Goal: Register for event/course

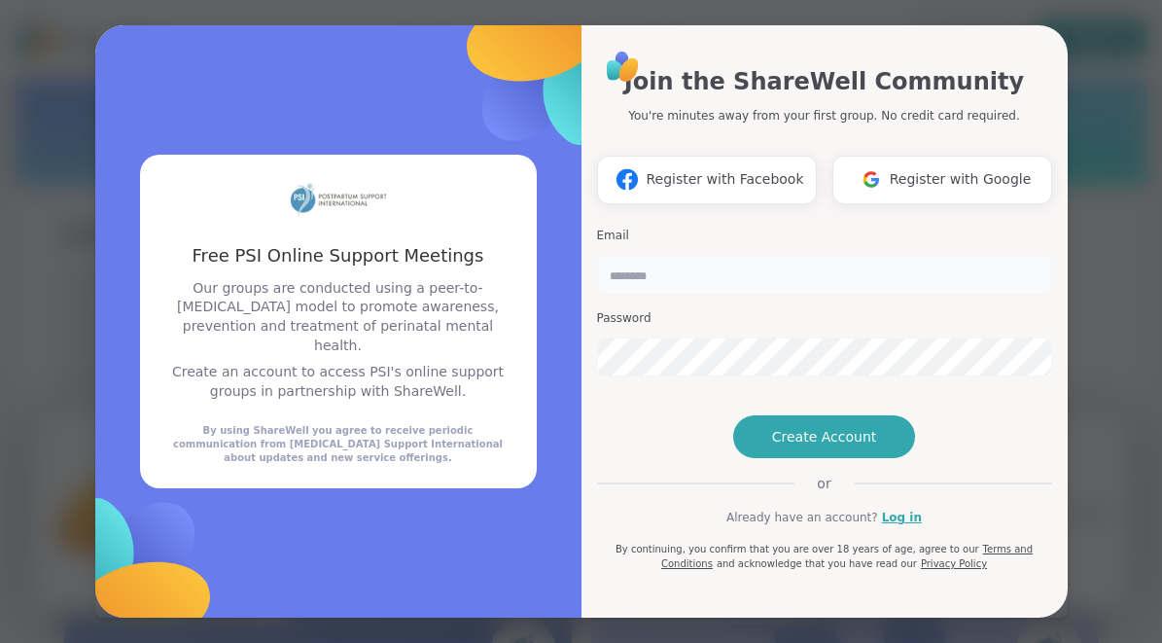
click at [774, 256] on input "email" at bounding box center [824, 275] width 455 height 39
click at [769, 220] on div "Email Password" at bounding box center [824, 302] width 455 height 165
click at [930, 169] on span "Register with Google" at bounding box center [961, 179] width 142 height 20
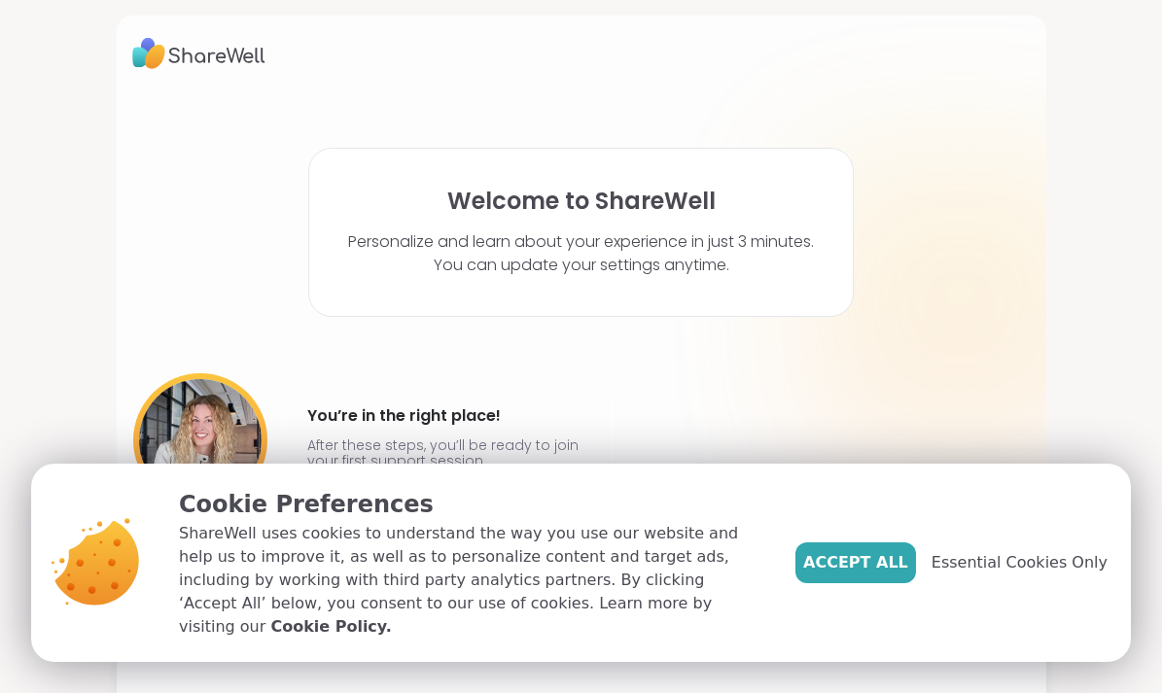
click at [858, 564] on span "Accept All" at bounding box center [855, 562] width 105 height 23
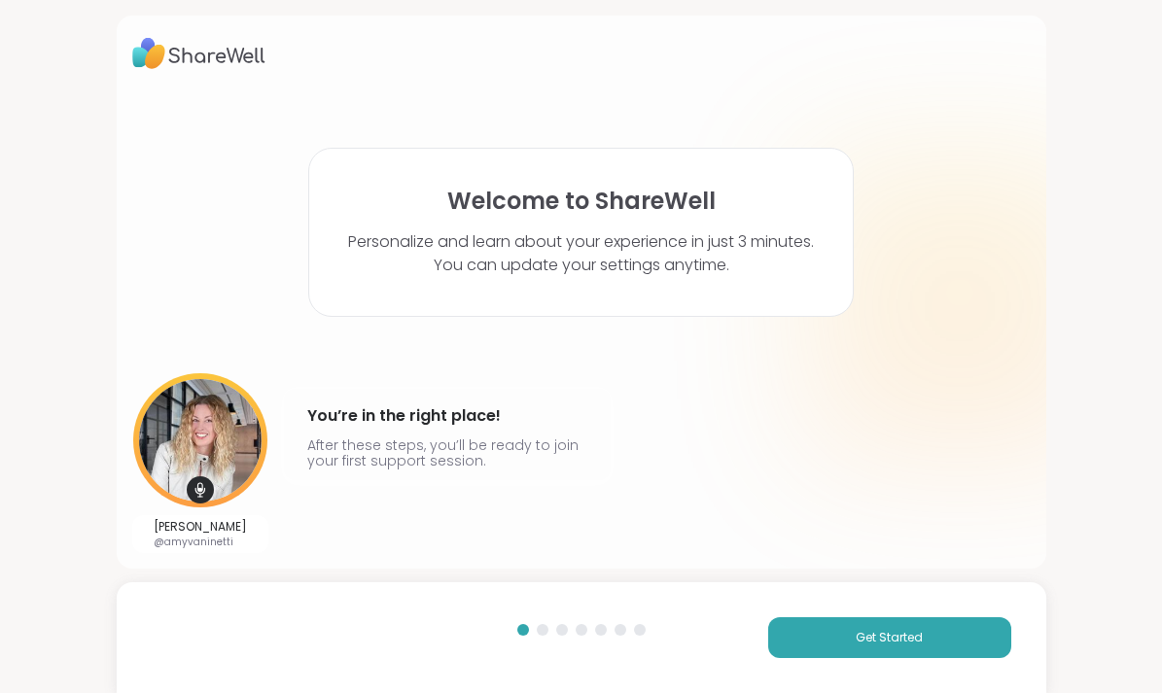
click at [890, 635] on span "Get Started" at bounding box center [889, 637] width 67 height 17
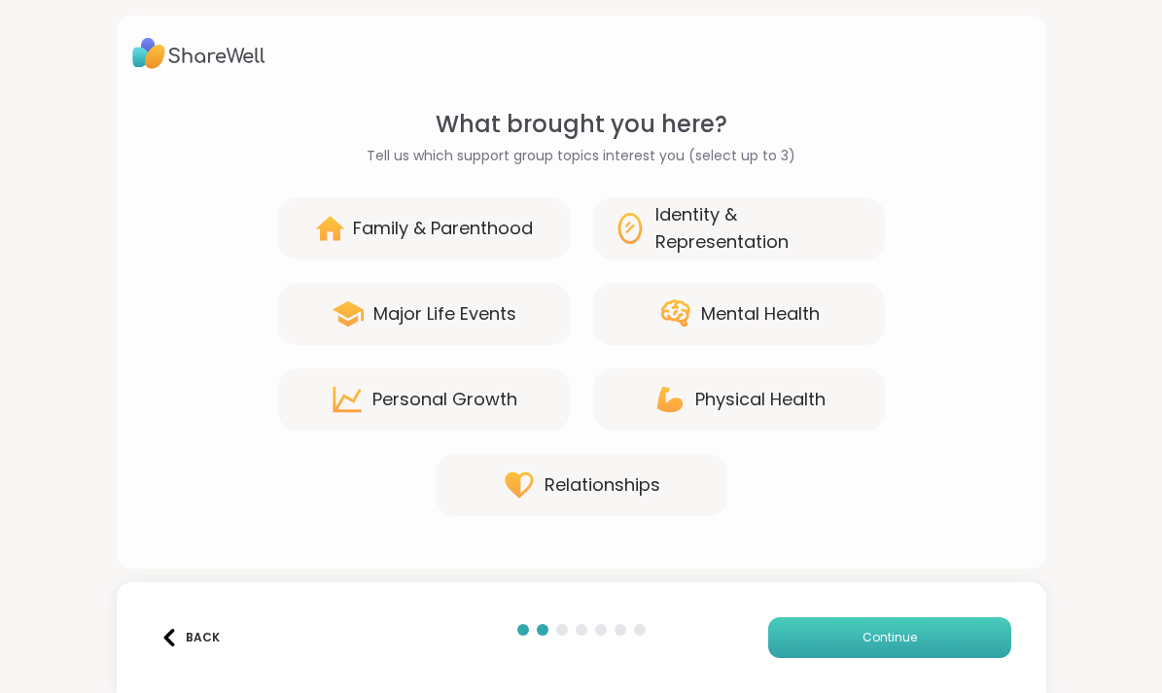
drag, startPoint x: 583, startPoint y: 227, endPoint x: 838, endPoint y: 643, distance: 487.9
click at [838, 642] on button "Continue" at bounding box center [889, 637] width 243 height 41
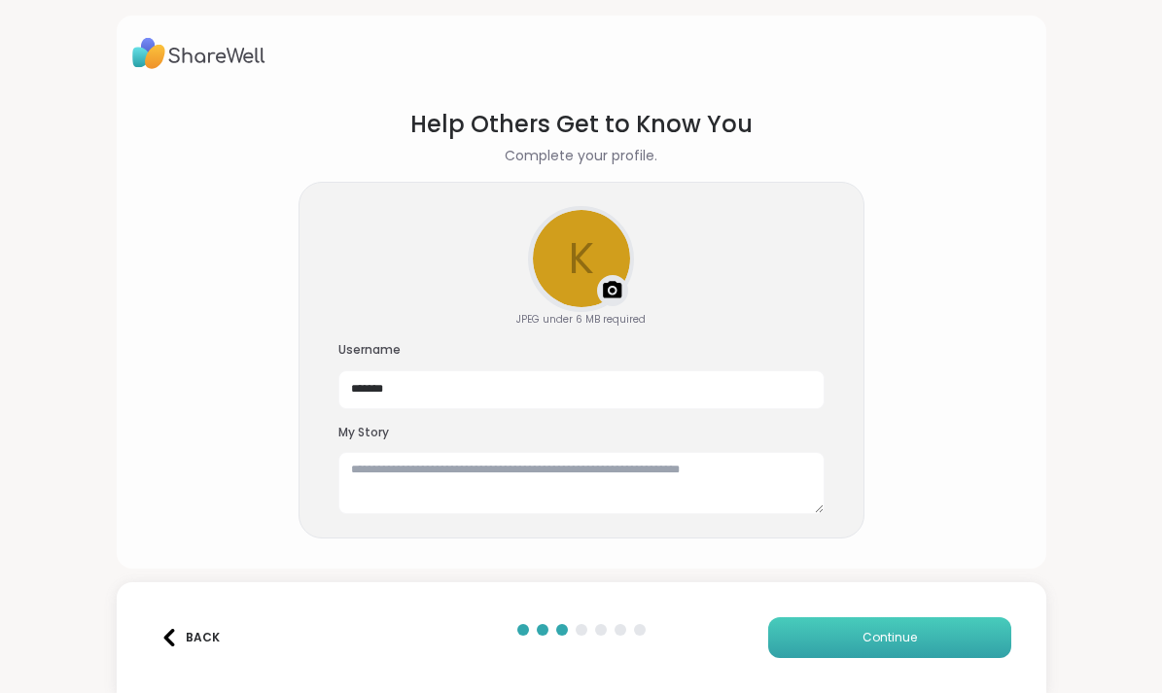
click at [838, 642] on button "Continue" at bounding box center [889, 637] width 243 height 41
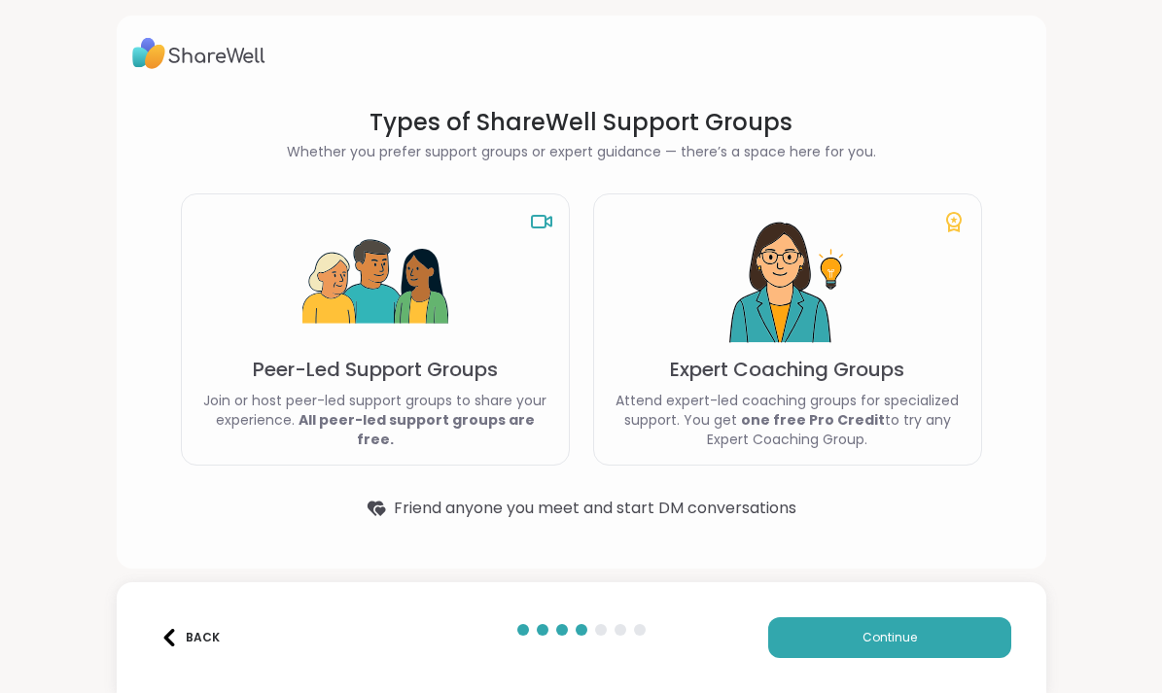
drag, startPoint x: 838, startPoint y: 643, endPoint x: 435, endPoint y: 354, distance: 496.1
click at [435, 354] on img at bounding box center [375, 283] width 146 height 146
drag, startPoint x: 435, startPoint y: 354, endPoint x: 889, endPoint y: 649, distance: 541.7
click at [889, 642] on button "Continue" at bounding box center [889, 637] width 243 height 41
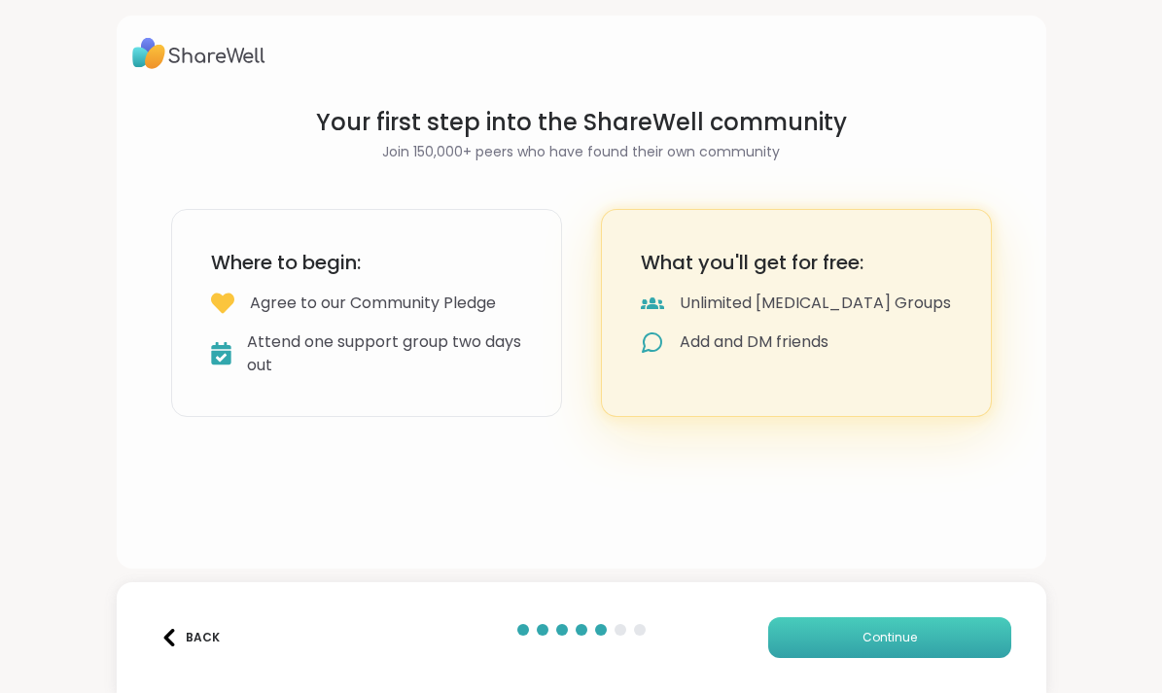
click at [889, 642] on button "Continue" at bounding box center [889, 637] width 243 height 41
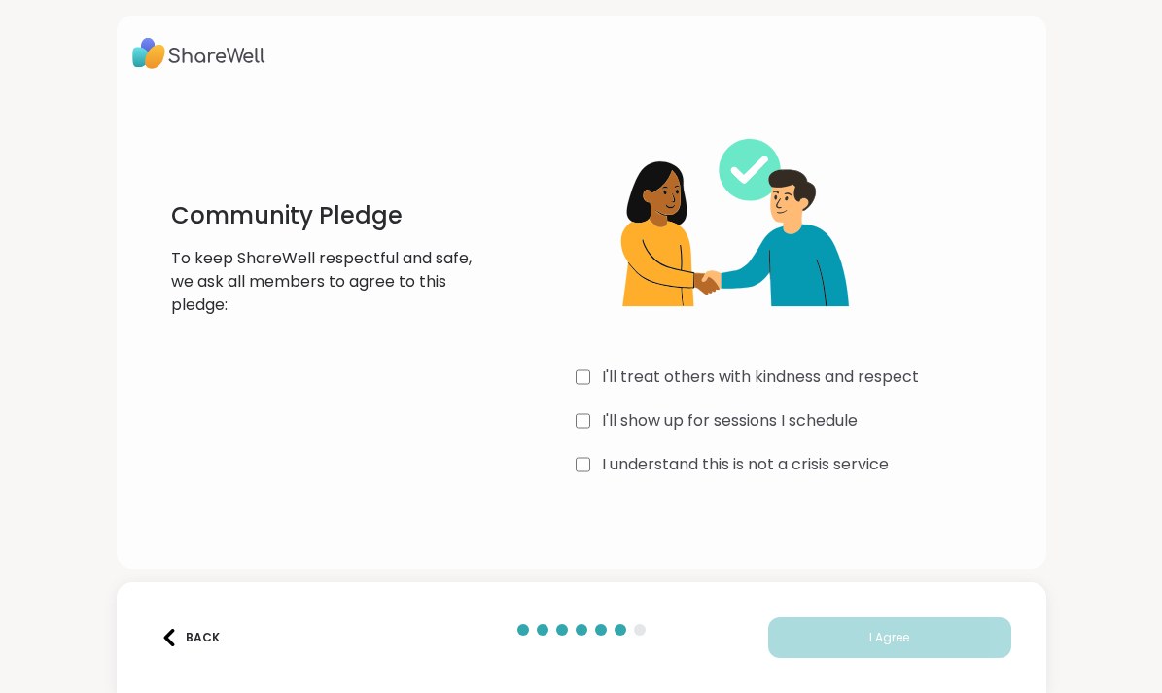
drag, startPoint x: 889, startPoint y: 649, endPoint x: 617, endPoint y: 372, distance: 387.7
click at [617, 372] on label "I'll treat others with kindness and respect" at bounding box center [760, 377] width 317 height 23
click at [590, 416] on div "I'll show up for sessions I schedule" at bounding box center [803, 420] width 455 height 23
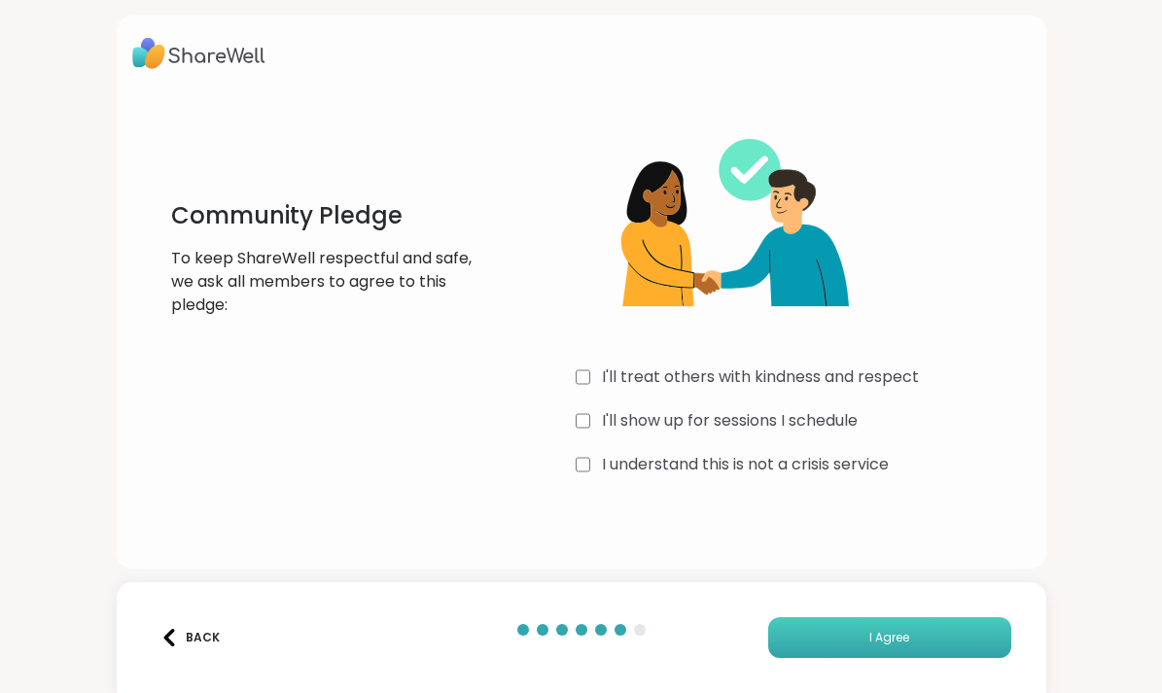
drag, startPoint x: 617, startPoint y: 372, endPoint x: 848, endPoint y: 645, distance: 356.6
click at [848, 642] on button "I Agree" at bounding box center [889, 637] width 243 height 41
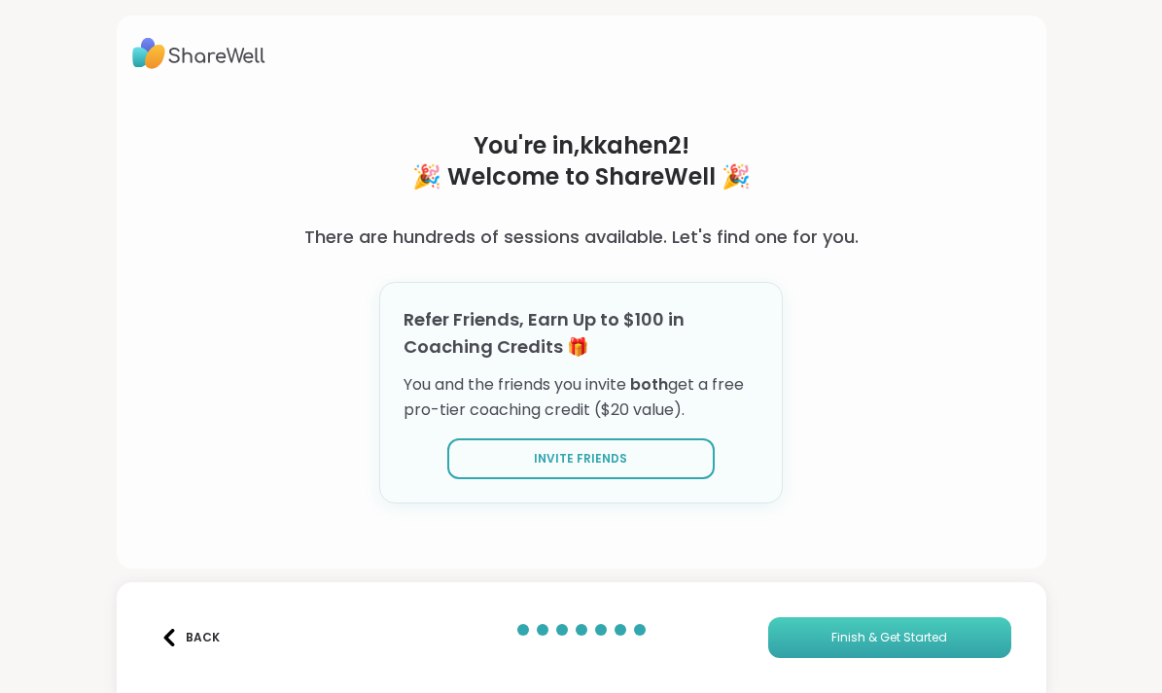
click at [875, 633] on span "Finish & Get Started" at bounding box center [889, 637] width 116 height 17
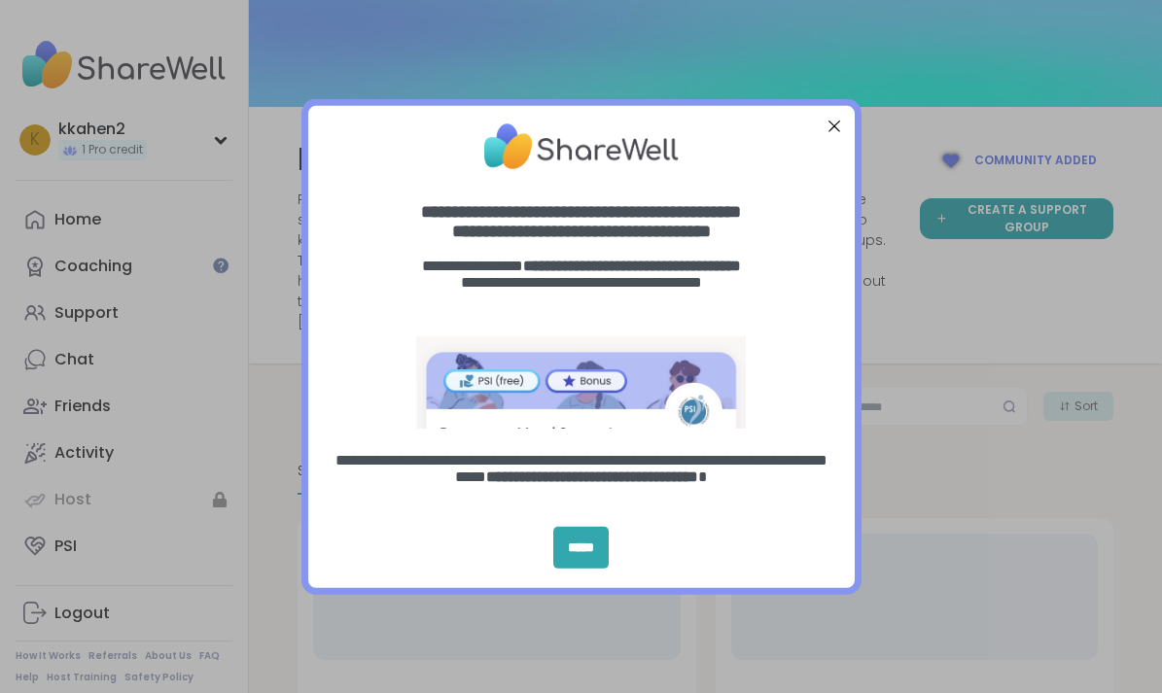
click at [832, 122] on div at bounding box center [833, 125] width 25 height 25
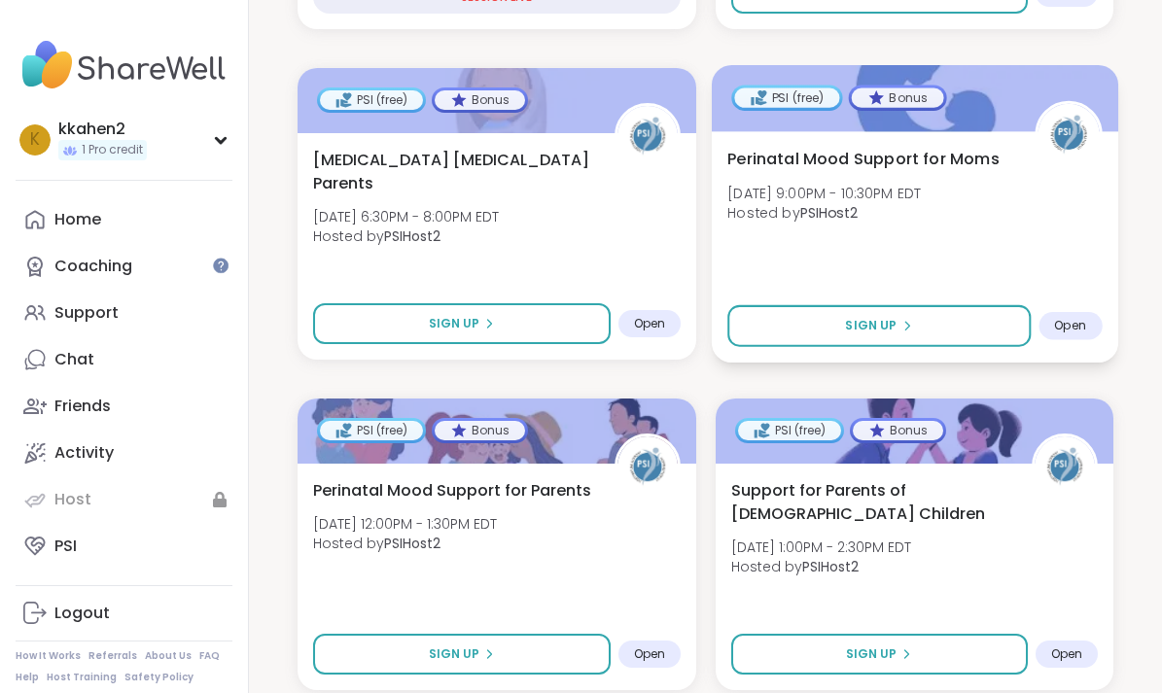
scroll to position [1129, 0]
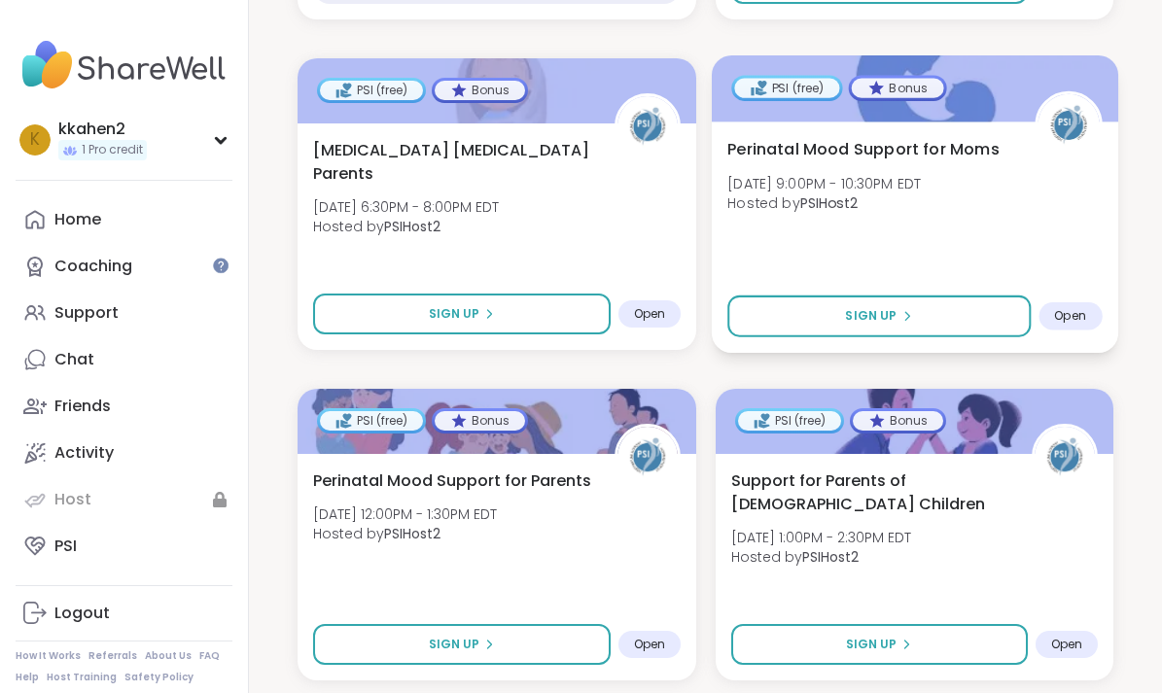
click at [933, 199] on div "Perinatal Mood Support for Moms Thu, Sep 11 | 9:00PM - 10:30PM EDT Hosted by PS…" at bounding box center [914, 180] width 374 height 87
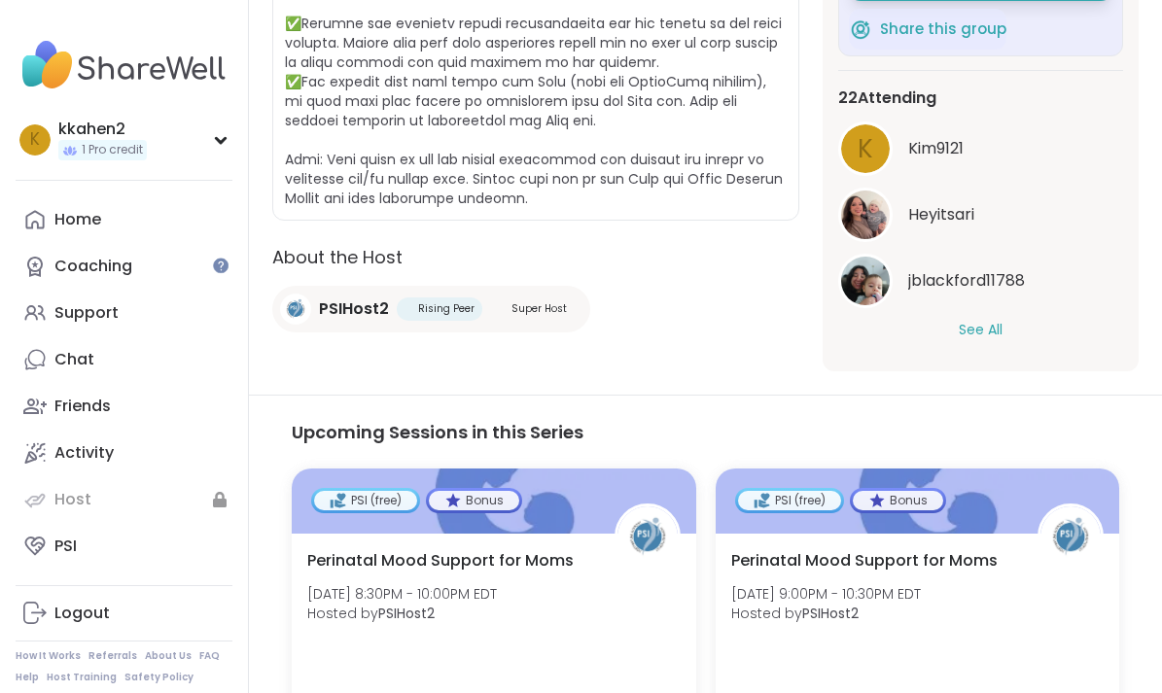
scroll to position [822, 0]
